Goal: Information Seeking & Learning: Learn about a topic

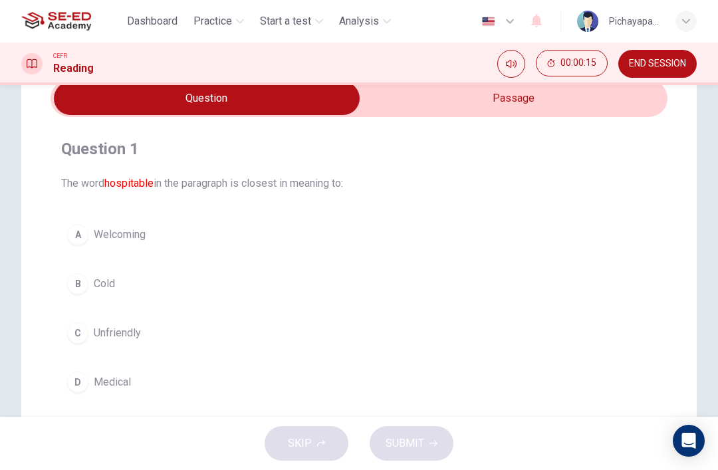
scroll to position [44, 0]
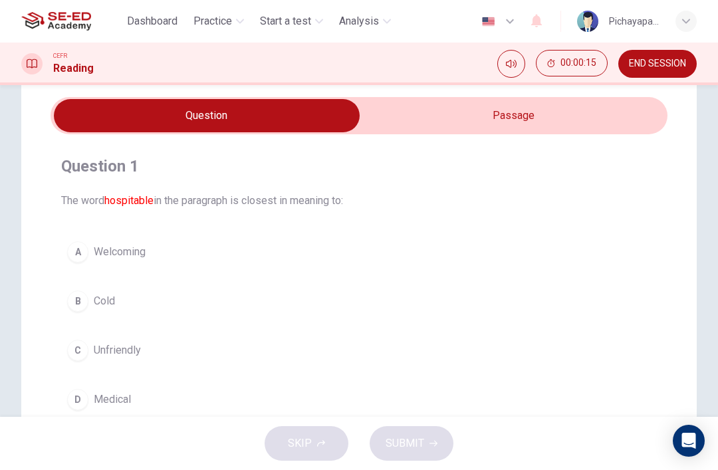
click at [566, 111] on input "checkbox" at bounding box center [206, 115] width 925 height 33
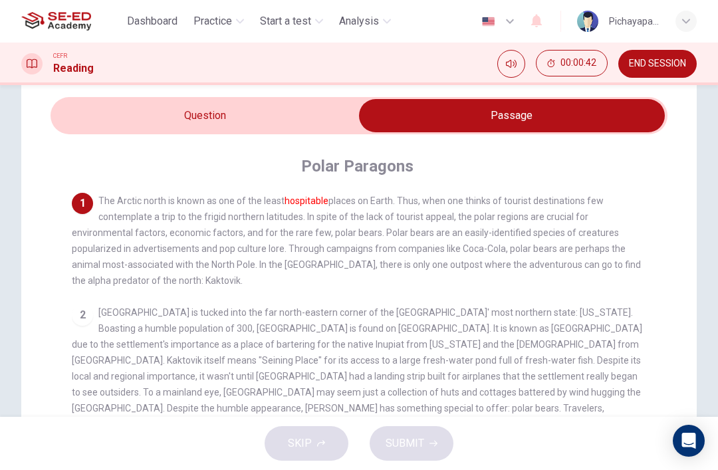
scroll to position [0, 0]
click at [272, 101] on input "checkbox" at bounding box center [511, 115] width 925 height 33
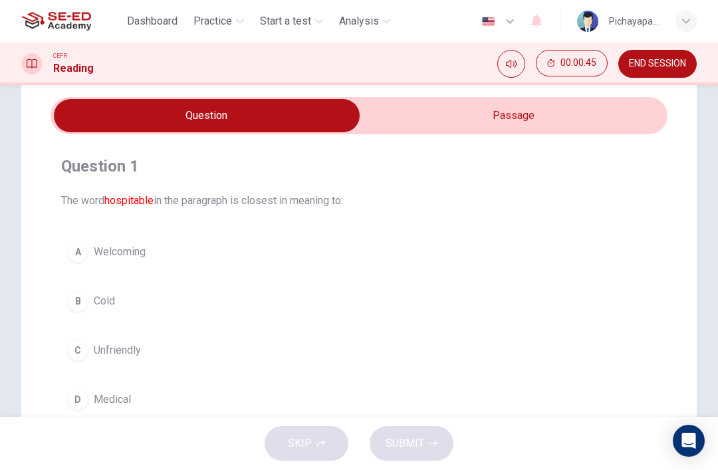
click at [233, 302] on button "B Cold" at bounding box center [359, 300] width 596 height 33
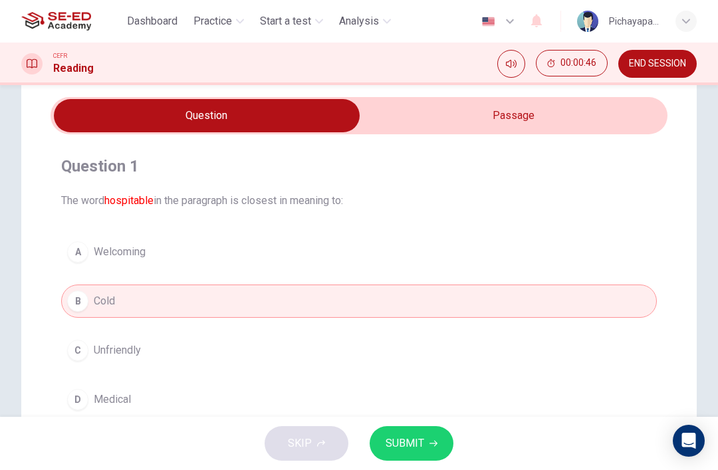
click at [423, 455] on button "SUBMIT" at bounding box center [412, 443] width 84 height 35
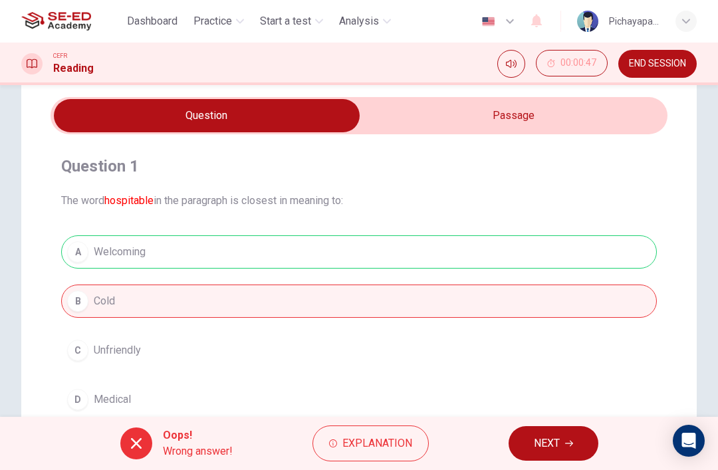
click at [384, 451] on span "Explanation" at bounding box center [377, 443] width 70 height 19
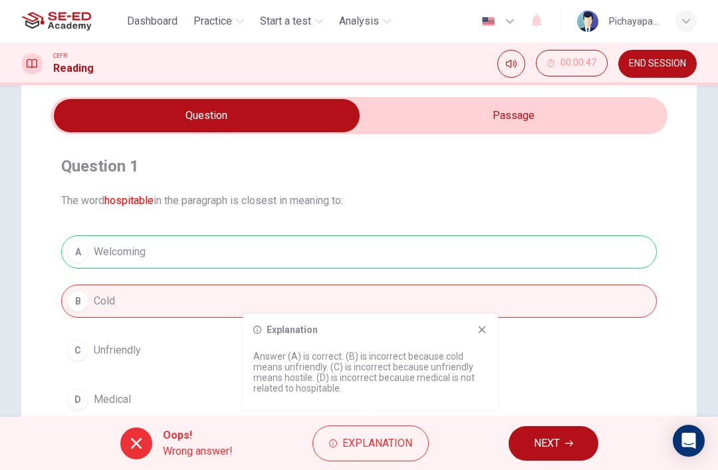
click at [503, 116] on input "checkbox" at bounding box center [206, 115] width 925 height 33
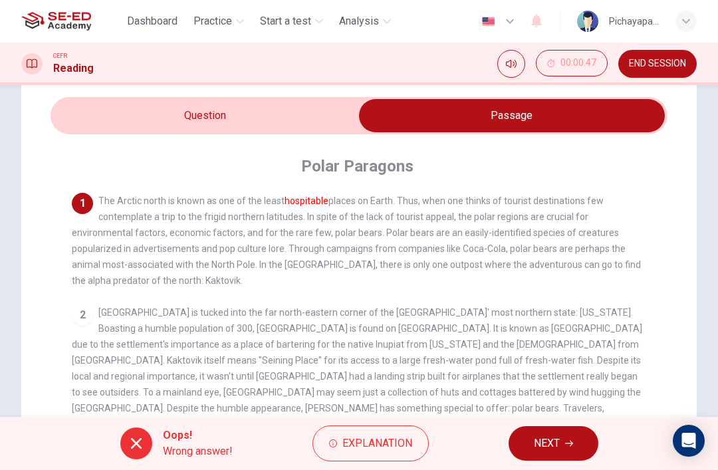
click at [284, 117] on input "checkbox" at bounding box center [511, 115] width 925 height 33
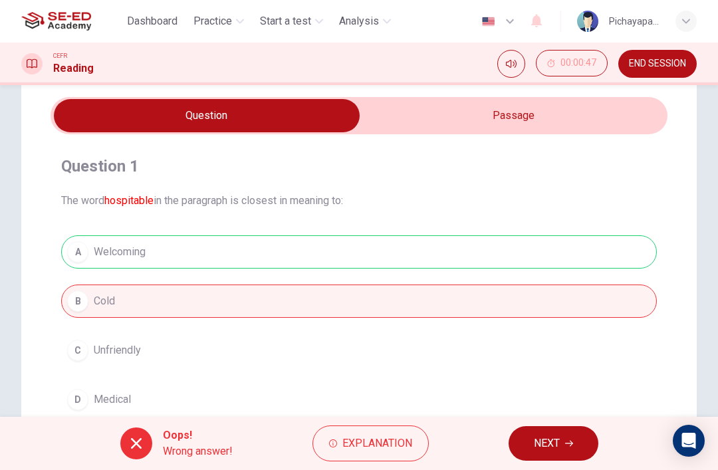
click at [552, 435] on span "NEXT" at bounding box center [547, 443] width 26 height 19
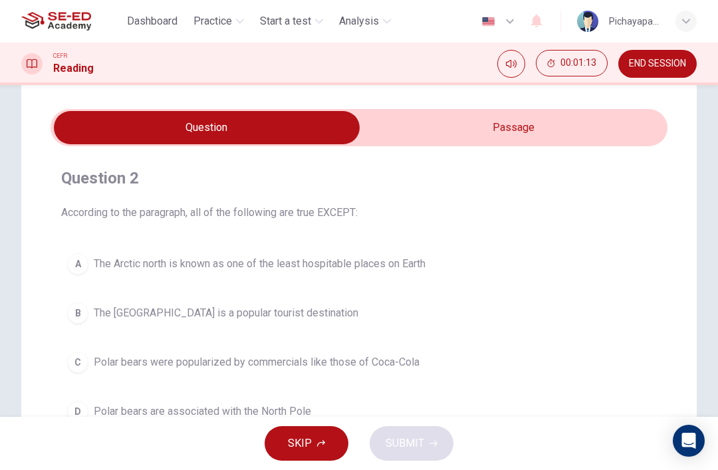
scroll to position [19, 0]
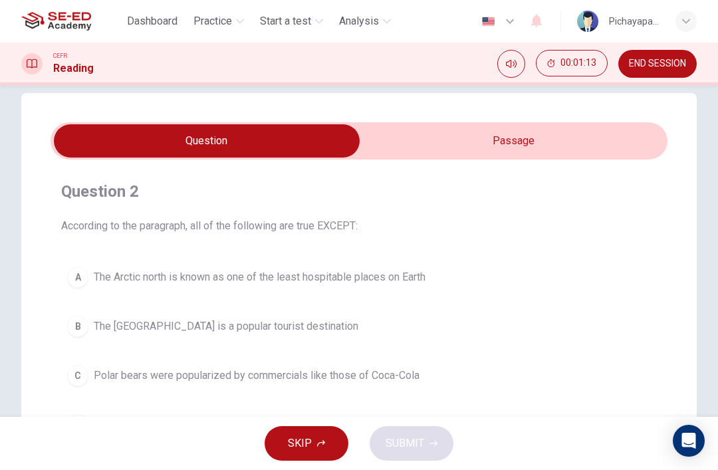
click at [604, 148] on input "checkbox" at bounding box center [206, 140] width 925 height 33
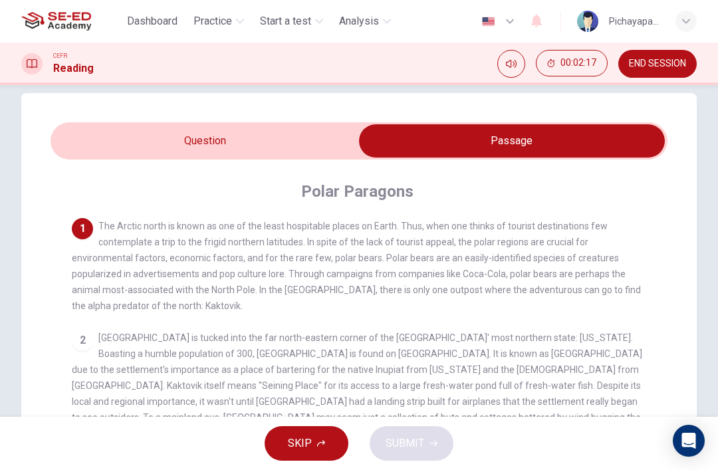
click at [289, 148] on input "checkbox" at bounding box center [511, 140] width 925 height 33
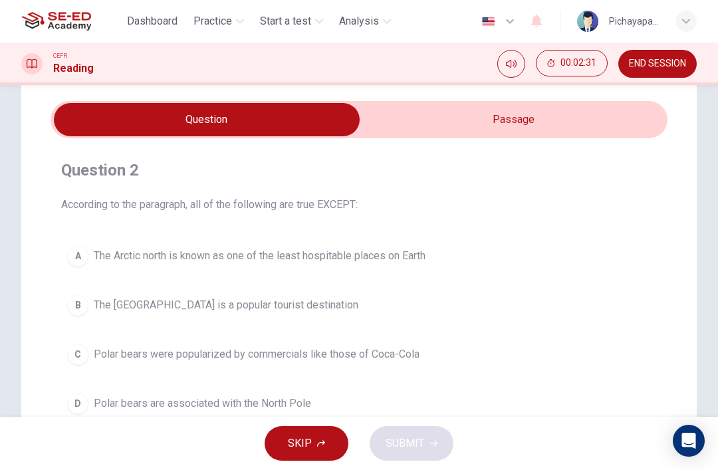
scroll to position [34, 0]
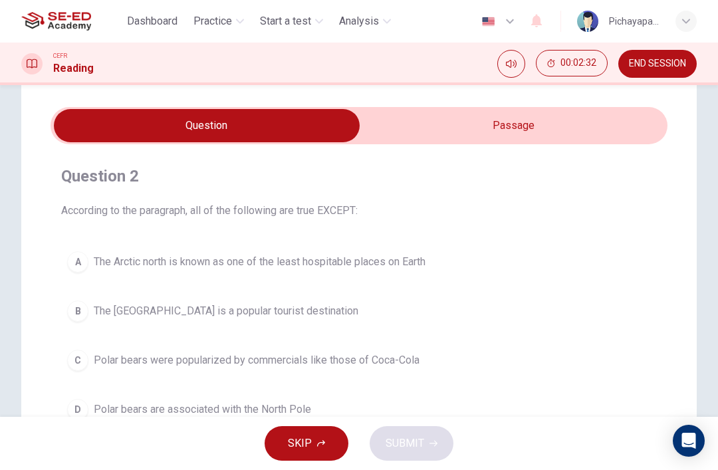
click at [610, 118] on input "checkbox" at bounding box center [206, 125] width 925 height 33
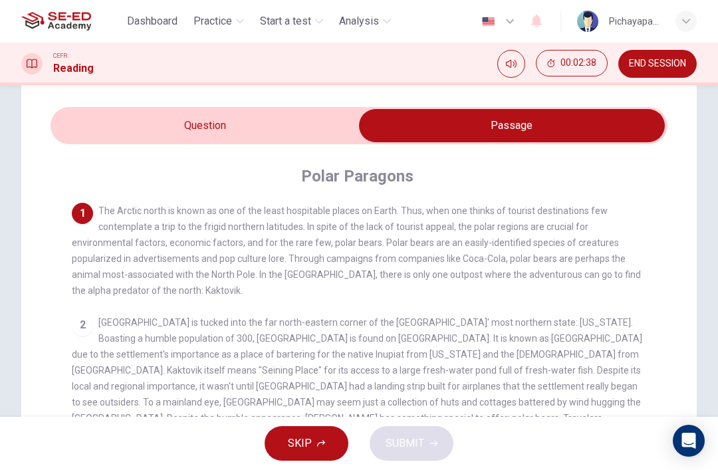
click at [292, 129] on input "checkbox" at bounding box center [511, 125] width 925 height 33
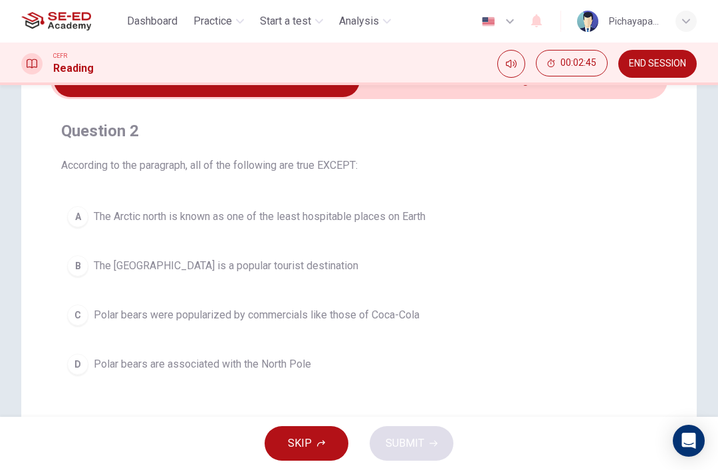
scroll to position [33, 0]
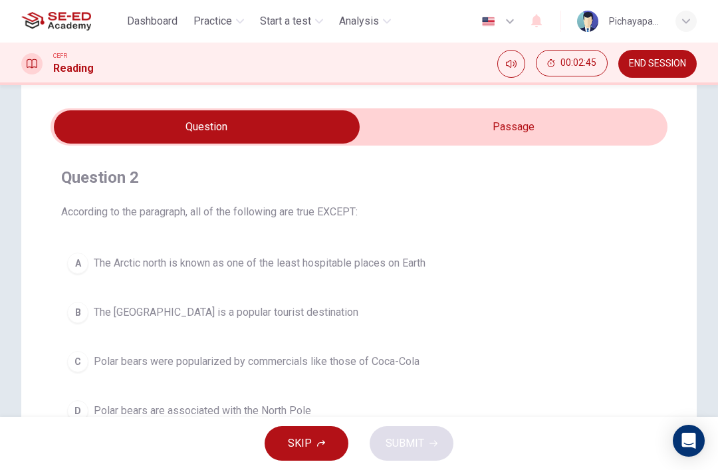
click at [575, 120] on input "checkbox" at bounding box center [206, 126] width 925 height 33
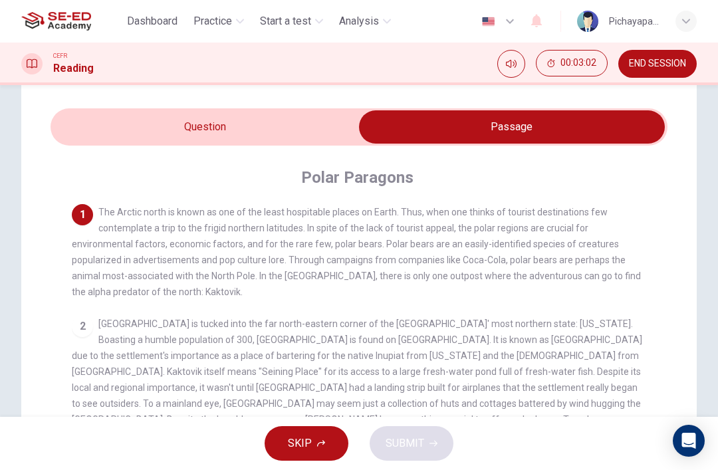
click at [180, 120] on input "checkbox" at bounding box center [511, 126] width 925 height 33
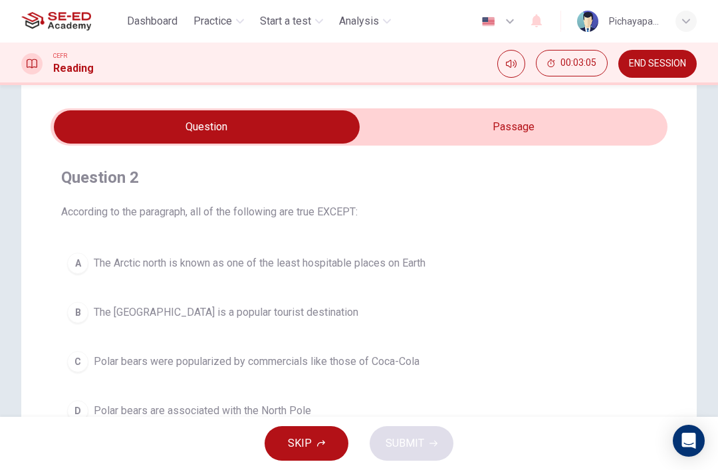
click at [562, 122] on input "checkbox" at bounding box center [206, 126] width 925 height 33
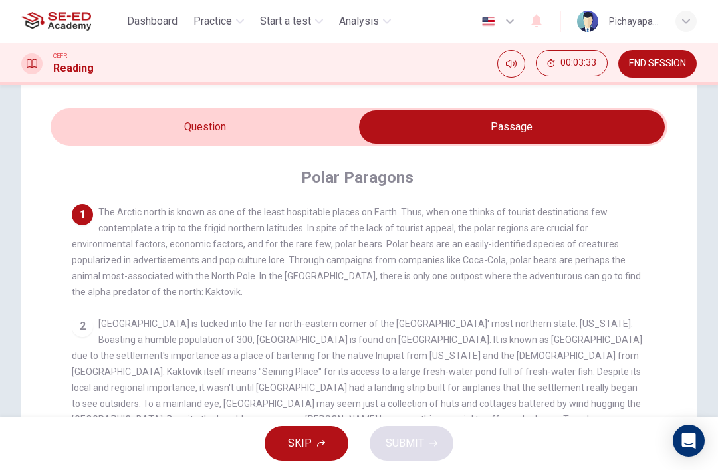
click at [261, 134] on input "checkbox" at bounding box center [511, 126] width 925 height 33
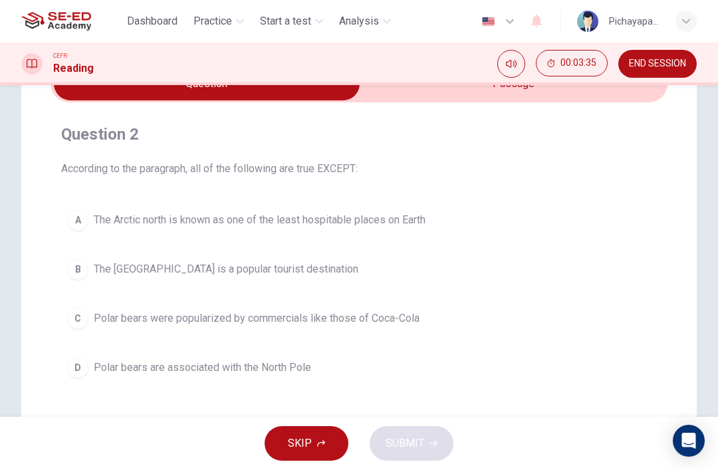
scroll to position [90, 0]
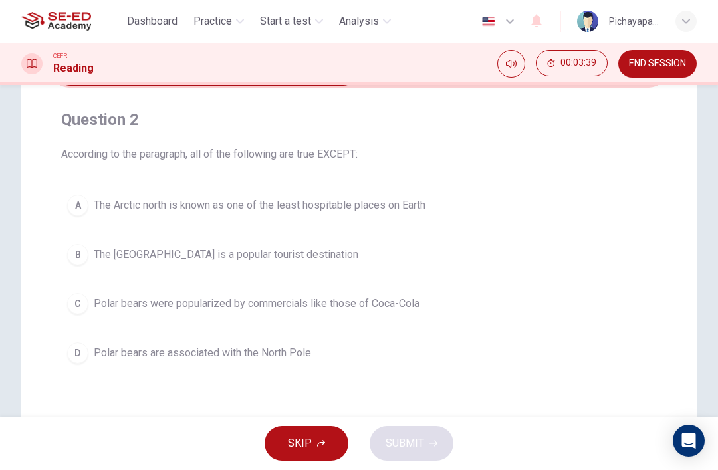
click at [416, 301] on span "Polar bears were popularized by commercials like those of Coca-Cola" at bounding box center [257, 304] width 326 height 16
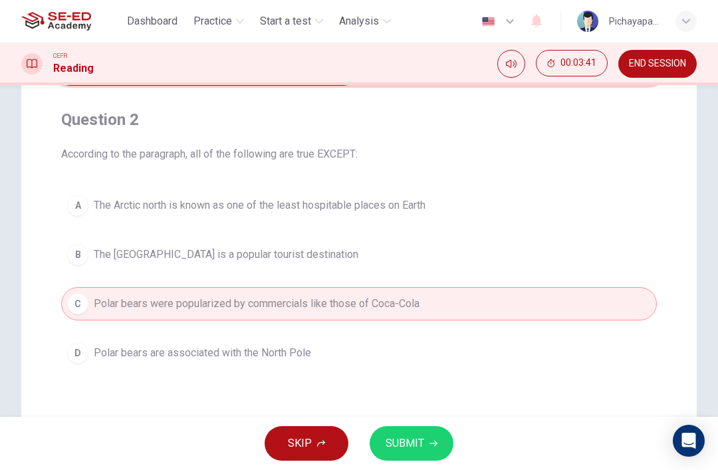
click at [409, 433] on button "SUBMIT" at bounding box center [412, 443] width 84 height 35
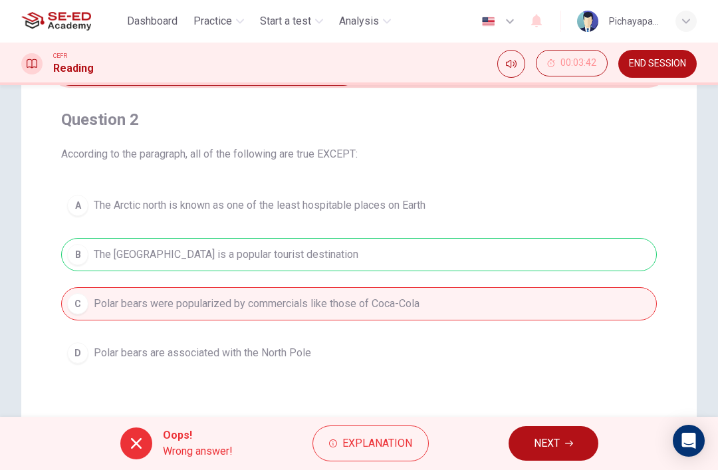
click at [560, 441] on span "NEXT" at bounding box center [547, 443] width 26 height 19
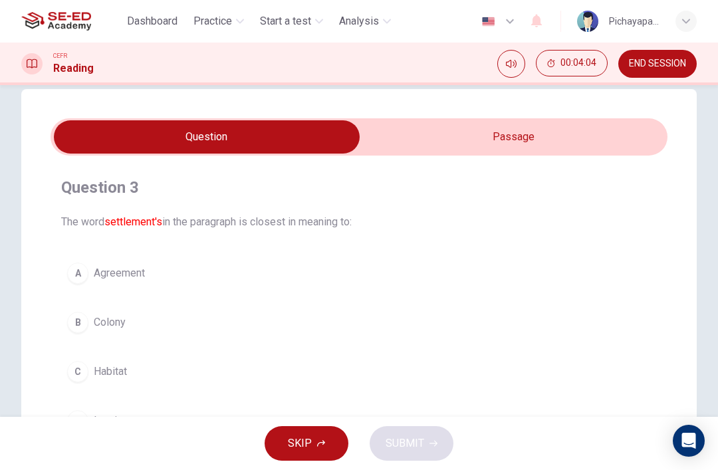
scroll to position [21, 0]
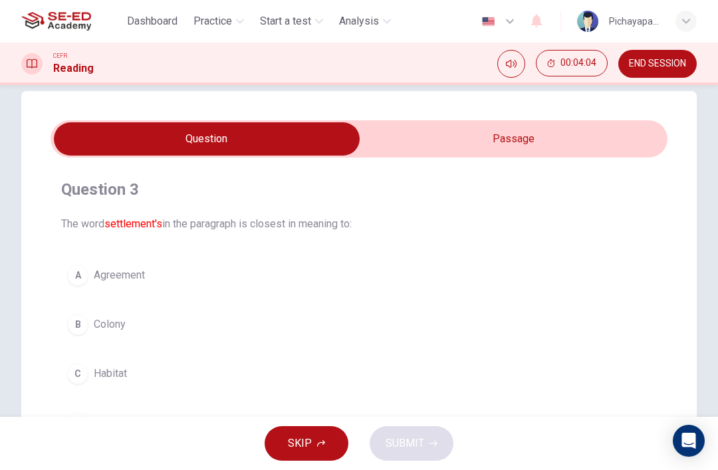
click at [523, 126] on input "checkbox" at bounding box center [206, 138] width 925 height 33
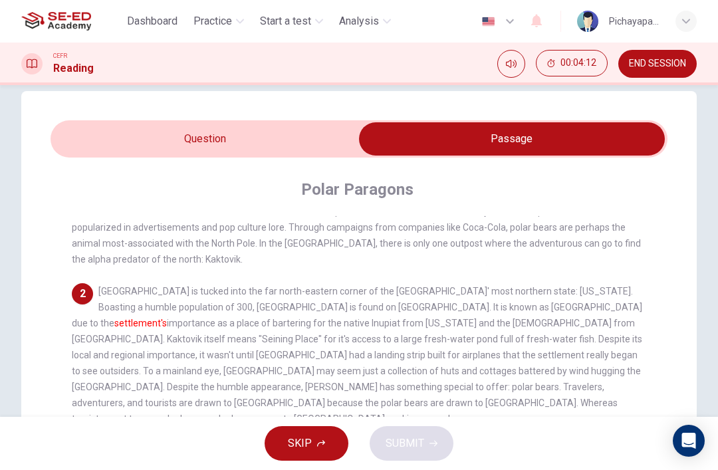
scroll to position [54, 0]
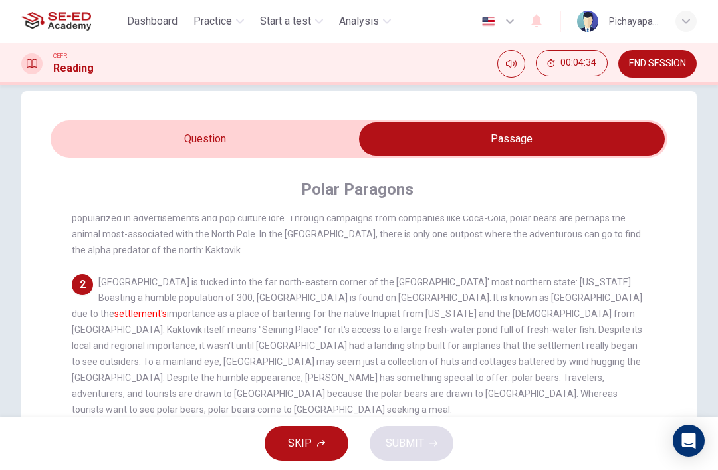
click at [253, 146] on input "checkbox" at bounding box center [511, 138] width 925 height 33
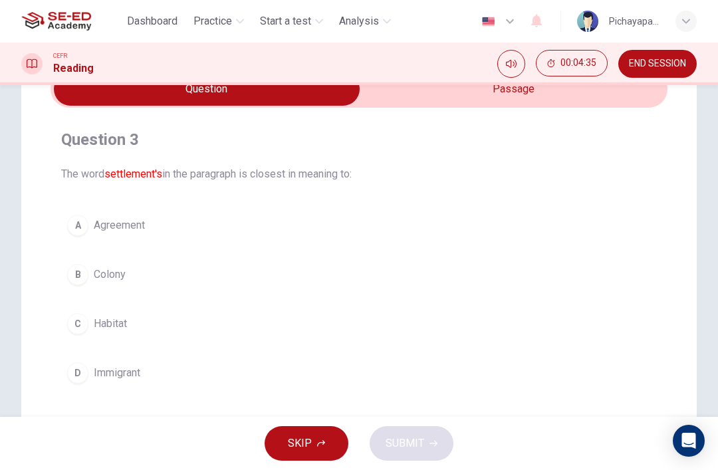
scroll to position [95, 0]
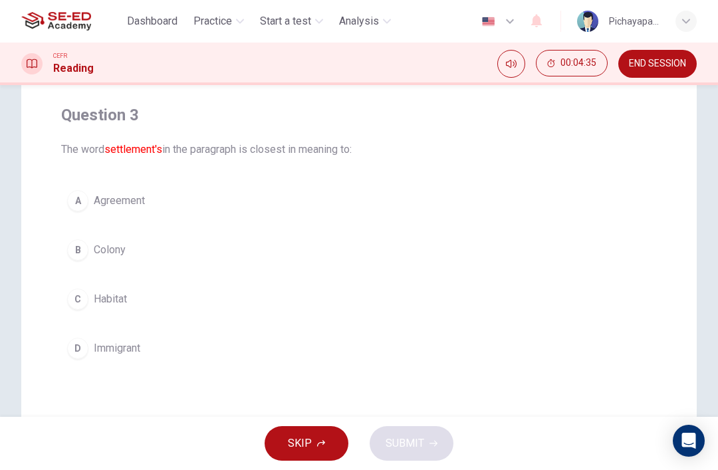
click at [409, 300] on button "C Habitat" at bounding box center [359, 298] width 596 height 33
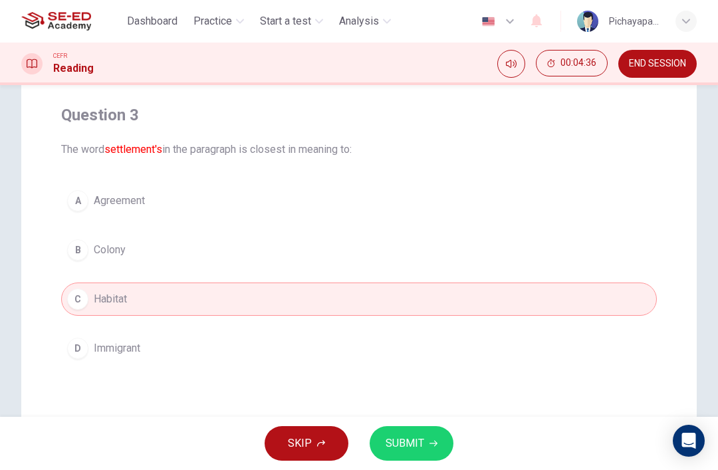
click at [419, 434] on span "SUBMIT" at bounding box center [405, 443] width 39 height 19
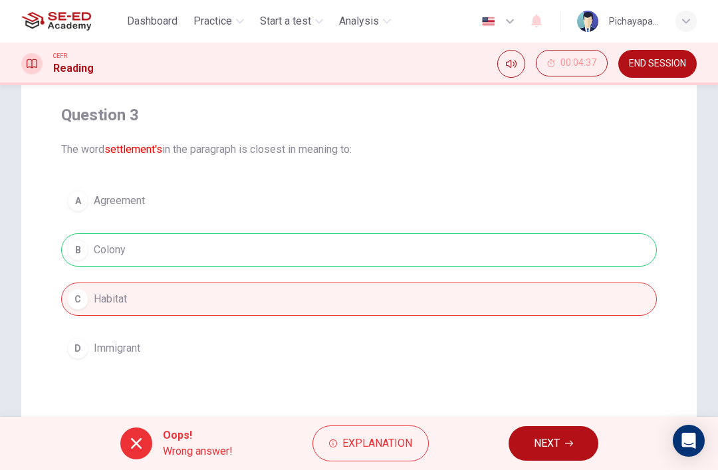
click at [554, 444] on span "NEXT" at bounding box center [547, 443] width 26 height 19
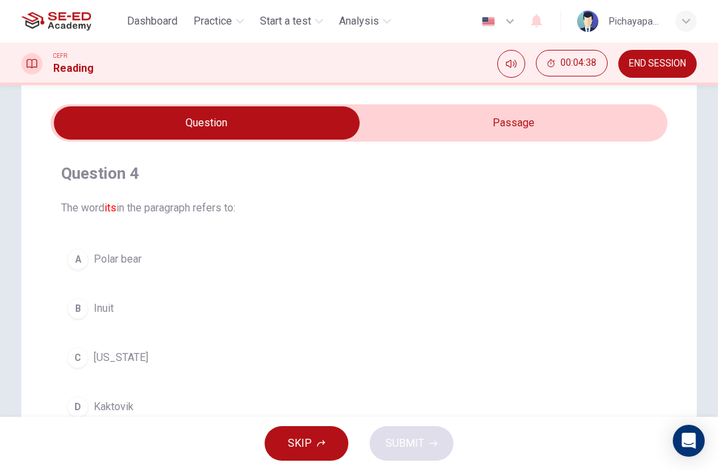
scroll to position [35, 0]
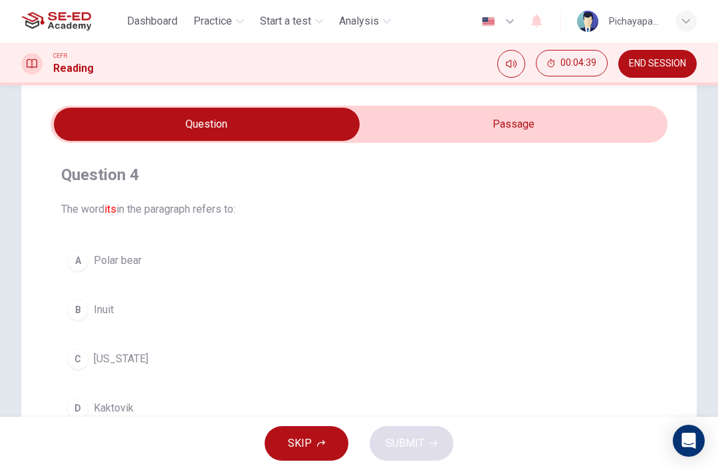
click at [535, 116] on input "checkbox" at bounding box center [206, 124] width 925 height 33
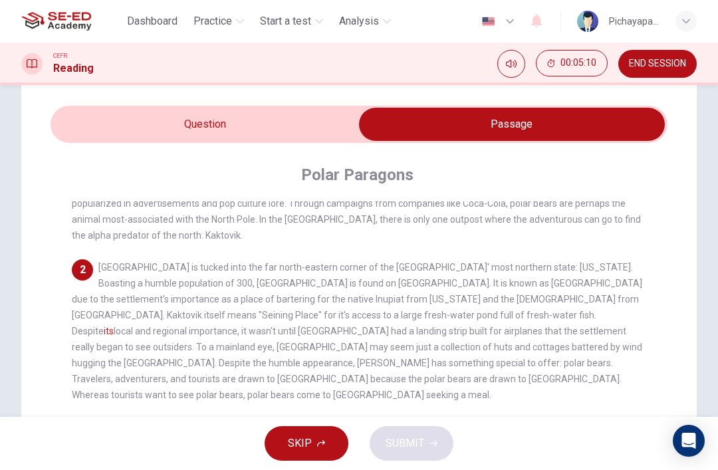
click at [257, 125] on input "checkbox" at bounding box center [511, 124] width 925 height 33
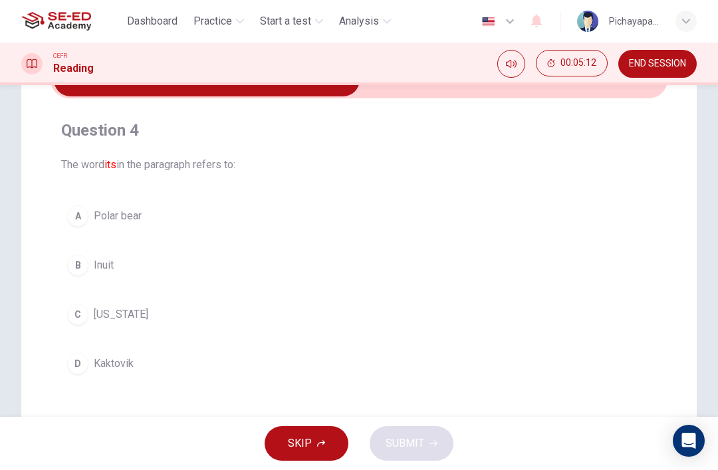
scroll to position [92, 0]
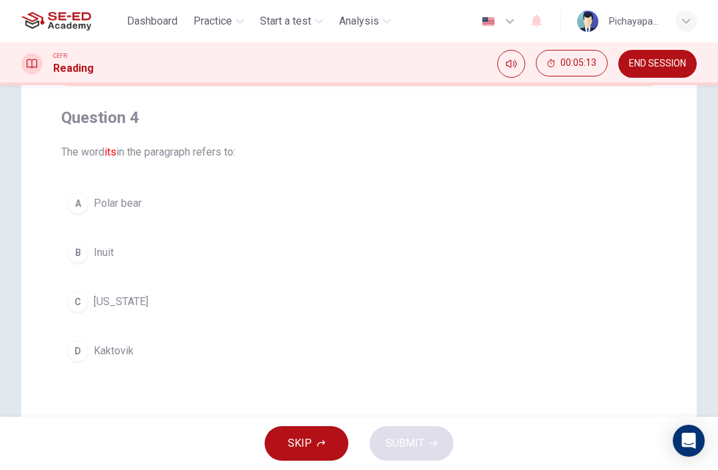
click at [78, 350] on div "D" at bounding box center [77, 350] width 21 height 21
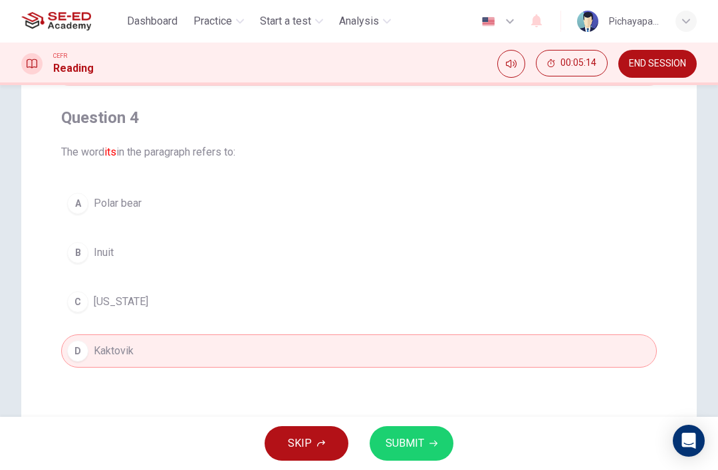
click at [427, 438] on button "SUBMIT" at bounding box center [412, 443] width 84 height 35
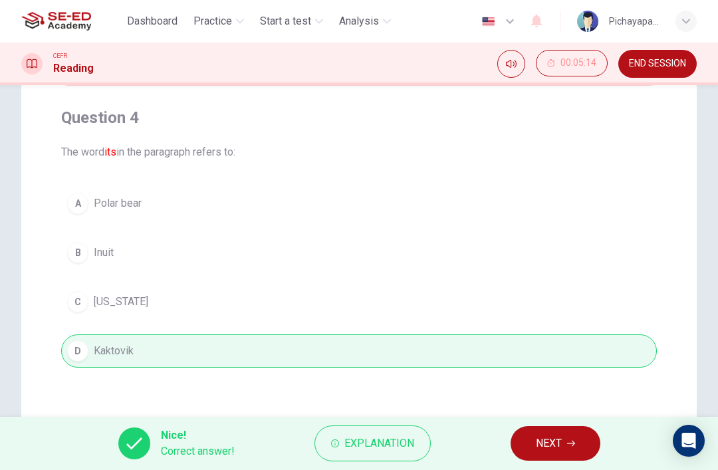
click at [560, 435] on span "NEXT" at bounding box center [549, 443] width 26 height 19
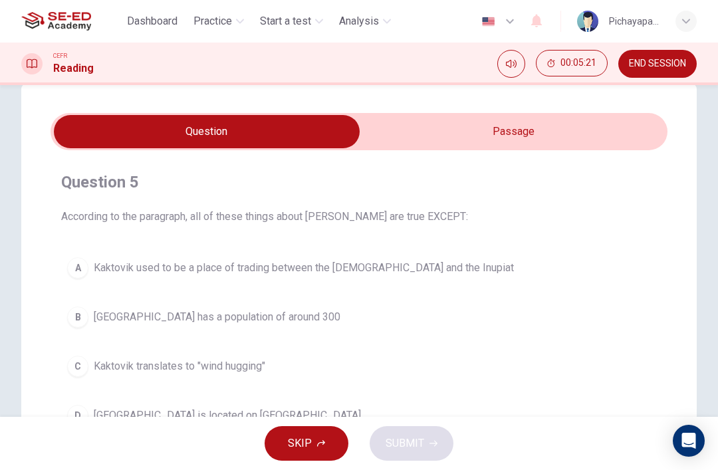
scroll to position [29, 0]
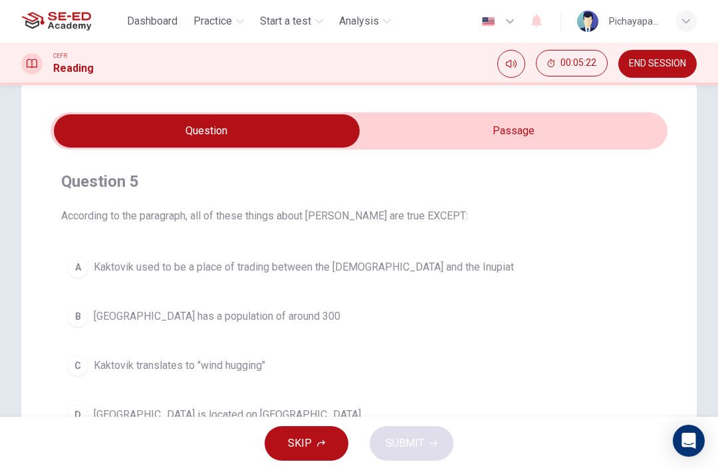
click at [546, 120] on input "checkbox" at bounding box center [206, 130] width 925 height 33
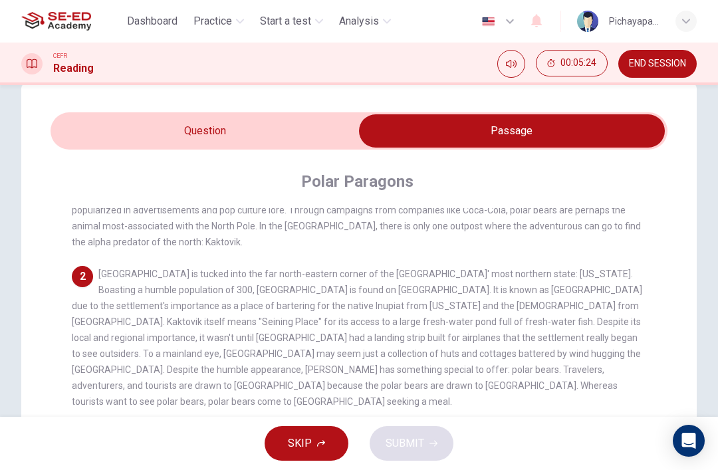
click at [312, 123] on input "checkbox" at bounding box center [511, 130] width 925 height 33
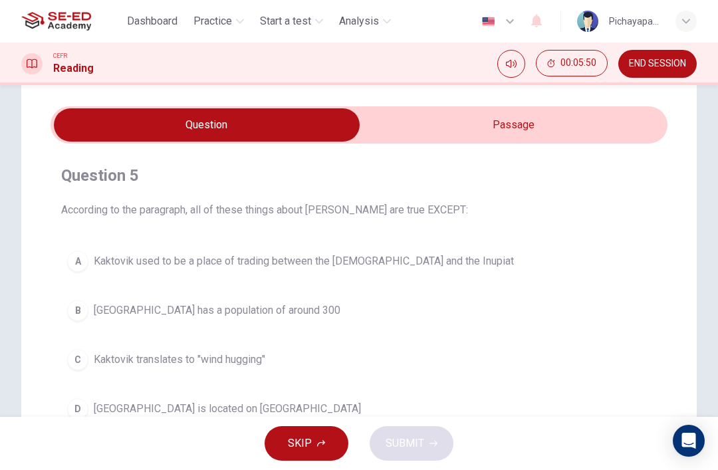
scroll to position [11, 0]
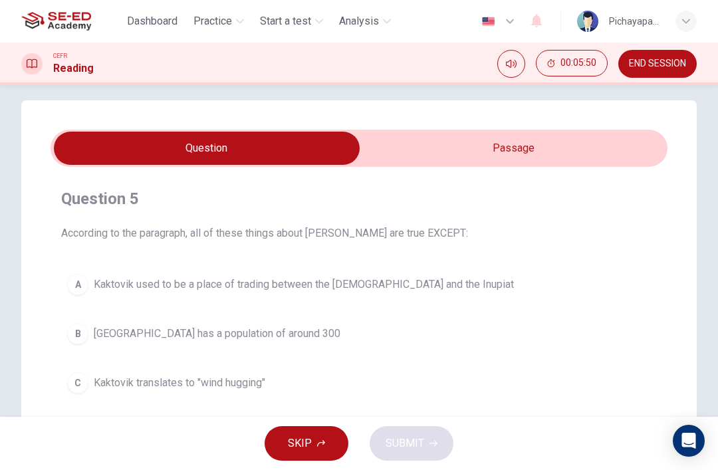
click at [442, 156] on input "checkbox" at bounding box center [206, 148] width 925 height 33
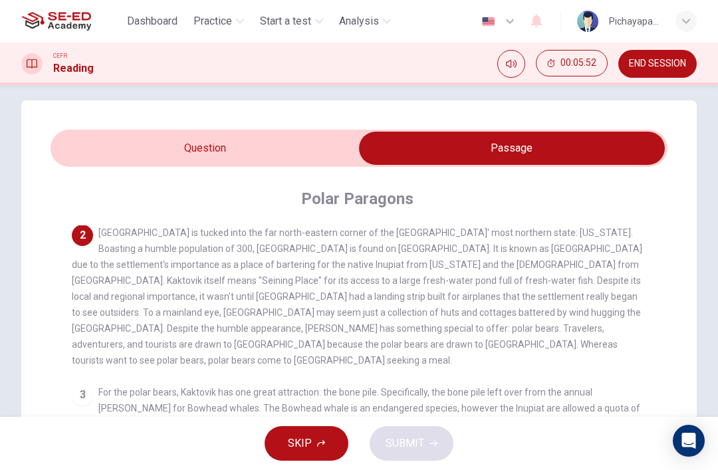
scroll to position [110, 0]
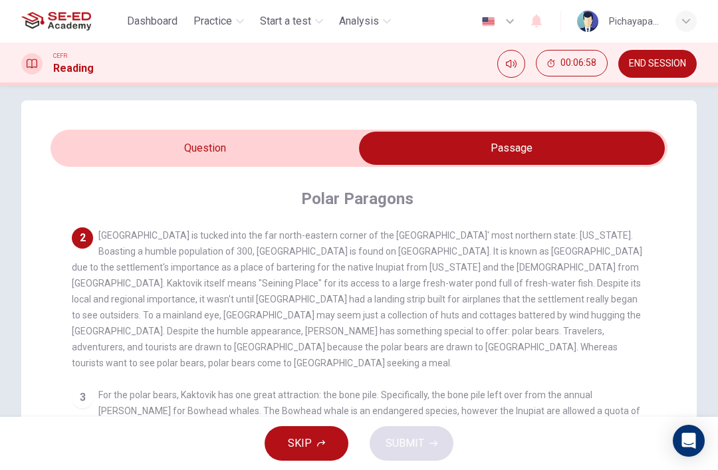
click at [262, 156] on input "checkbox" at bounding box center [511, 148] width 925 height 33
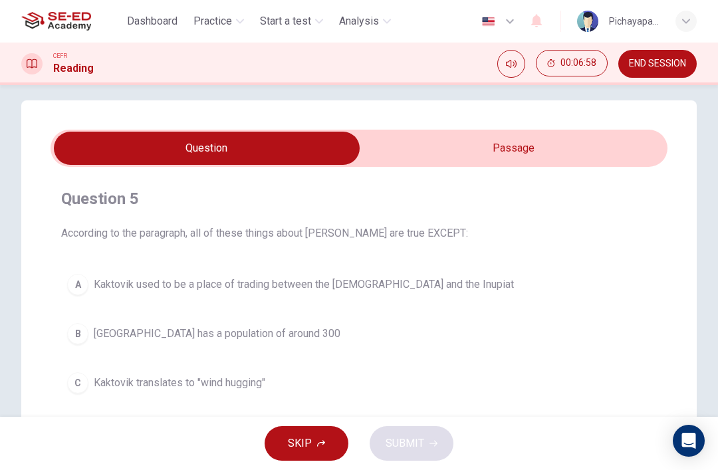
click at [497, 158] on input "checkbox" at bounding box center [206, 148] width 925 height 33
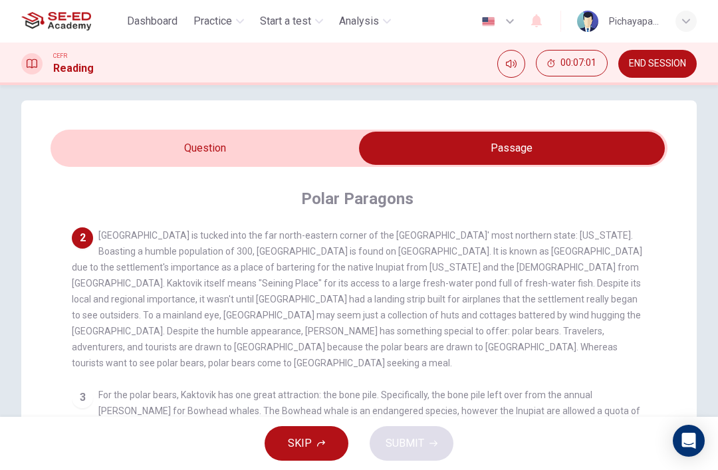
click at [276, 144] on input "checkbox" at bounding box center [511, 148] width 925 height 33
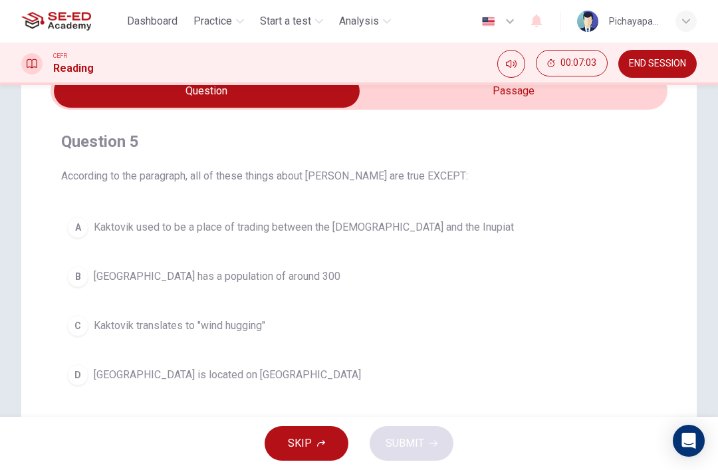
scroll to position [80, 0]
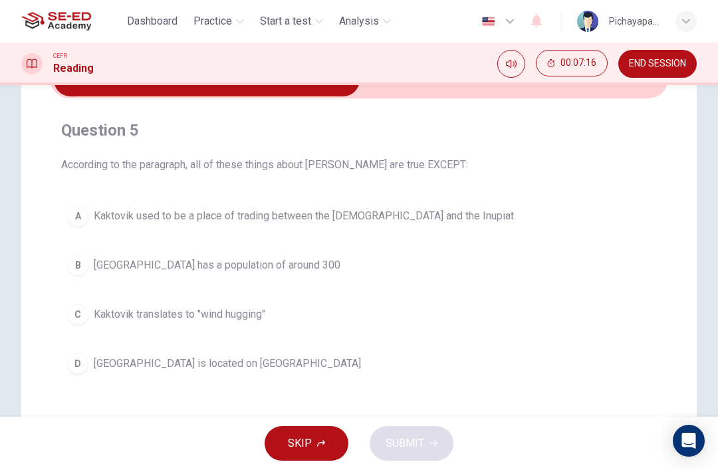
click at [266, 259] on span "[GEOGRAPHIC_DATA] has a population of around 300" at bounding box center [217, 265] width 247 height 16
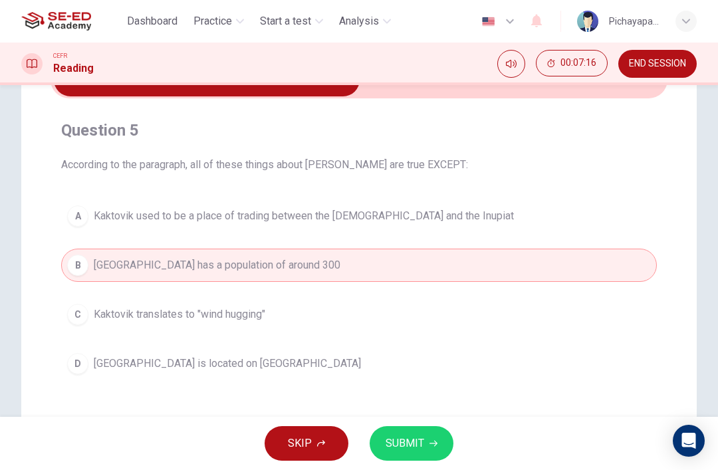
click at [410, 443] on span "SUBMIT" at bounding box center [405, 443] width 39 height 19
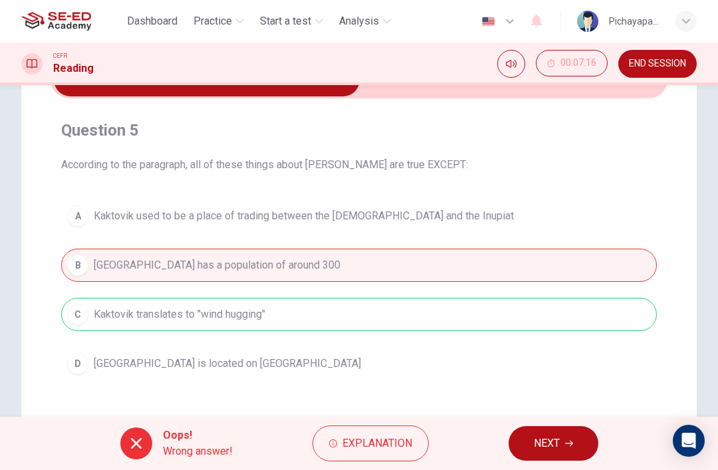
click at [463, 90] on input "checkbox" at bounding box center [206, 79] width 925 height 33
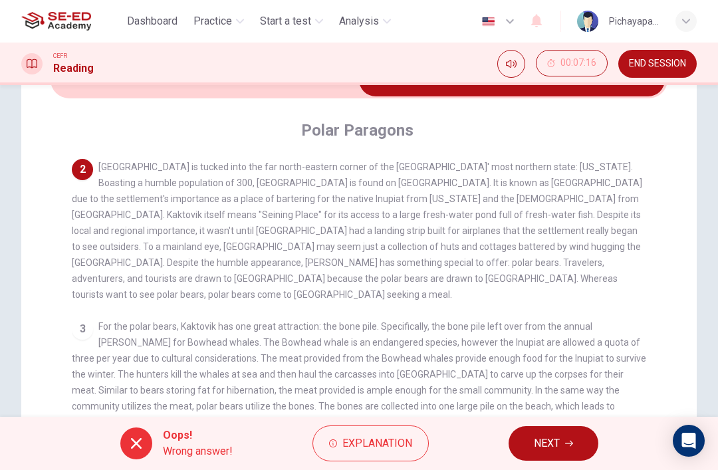
click at [149, 94] on input "checkbox" at bounding box center [511, 79] width 925 height 33
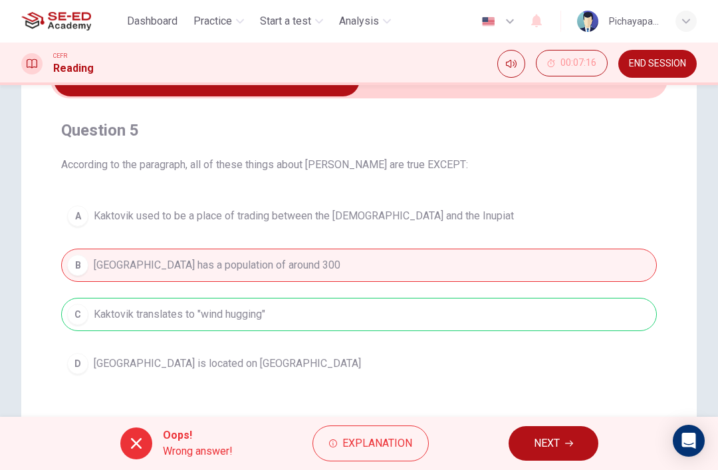
click at [539, 429] on button "NEXT" at bounding box center [553, 443] width 90 height 35
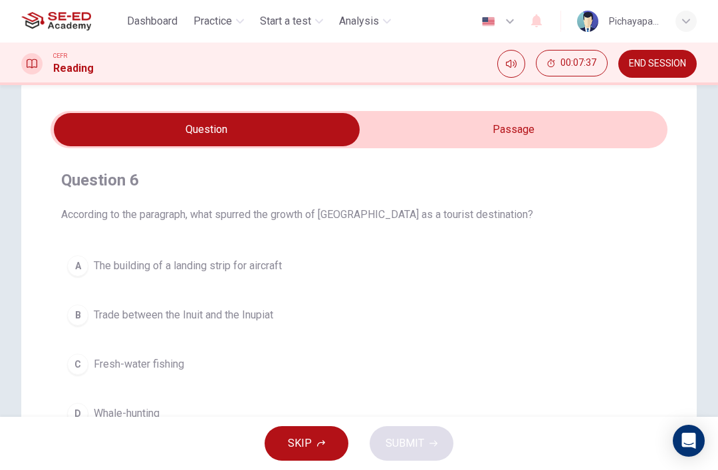
scroll to position [25, 0]
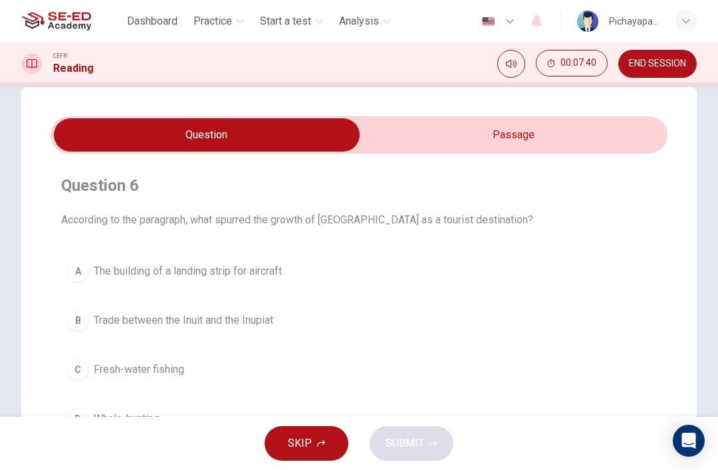
click at [592, 120] on input "checkbox" at bounding box center [206, 134] width 925 height 33
checkbox input "true"
